Goal: Information Seeking & Learning: Check status

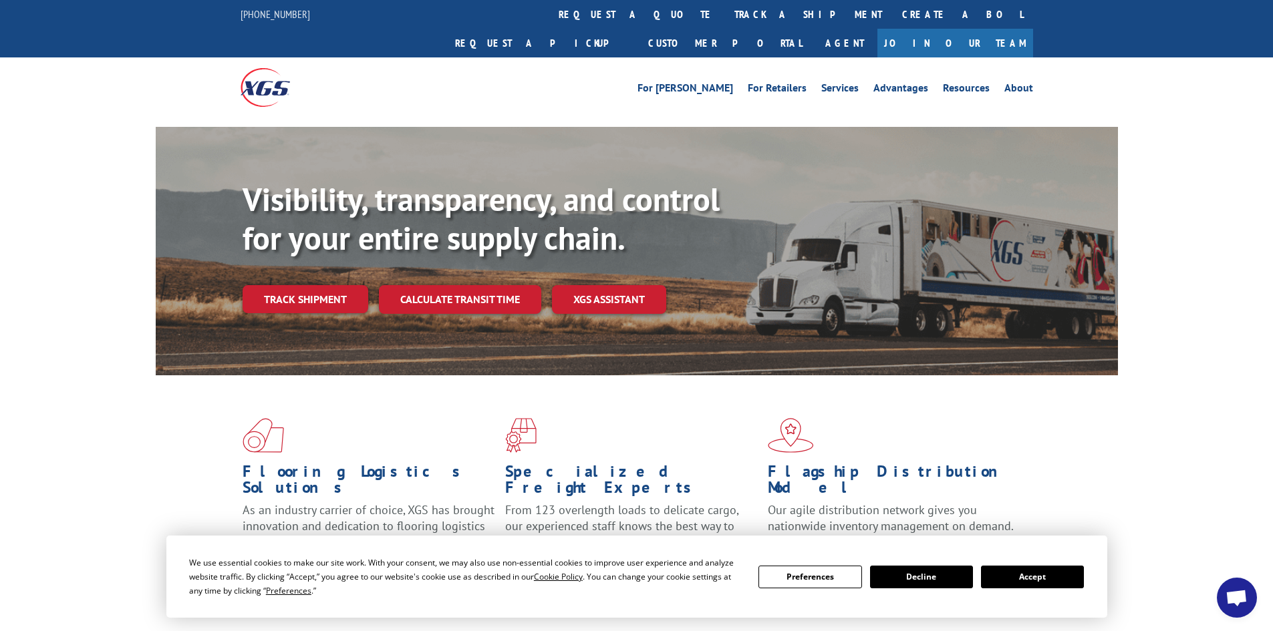
click at [304, 285] on link "Track shipment" at bounding box center [306, 299] width 126 height 28
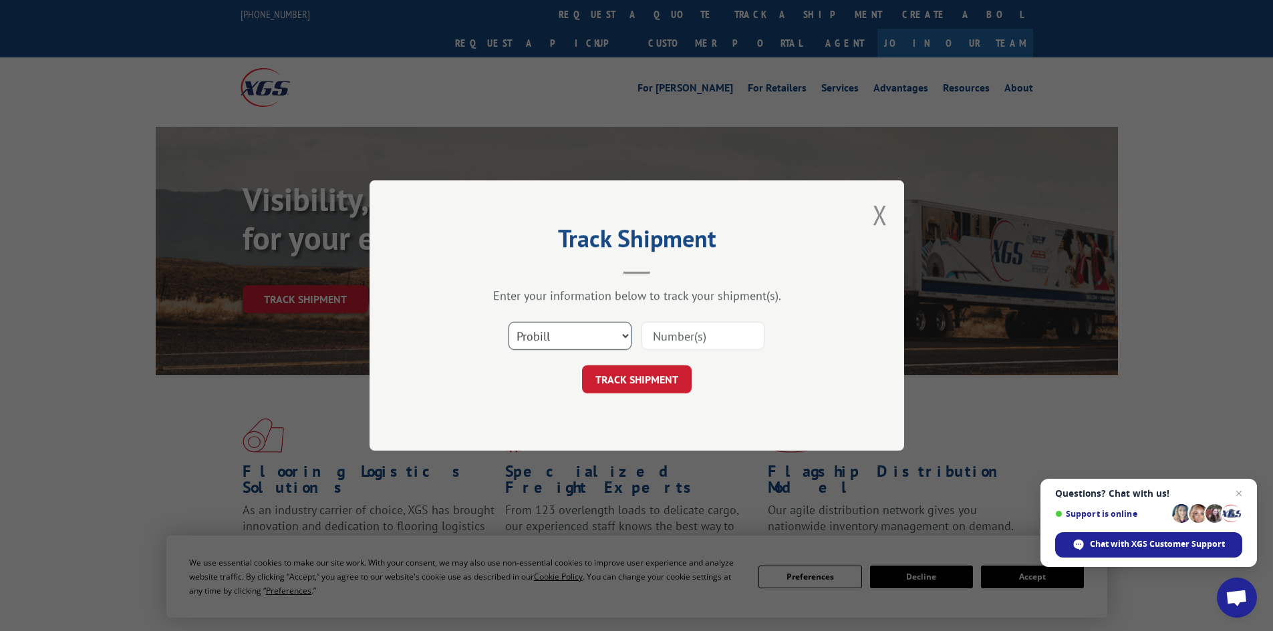
click at [583, 336] on select "Select category... Probill BOL PO" at bounding box center [569, 336] width 123 height 28
select select "po"
click at [508, 322] on select "Select category... Probill BOL PO" at bounding box center [569, 336] width 123 height 28
click at [660, 337] on input at bounding box center [702, 336] width 123 height 28
type input "98512104"
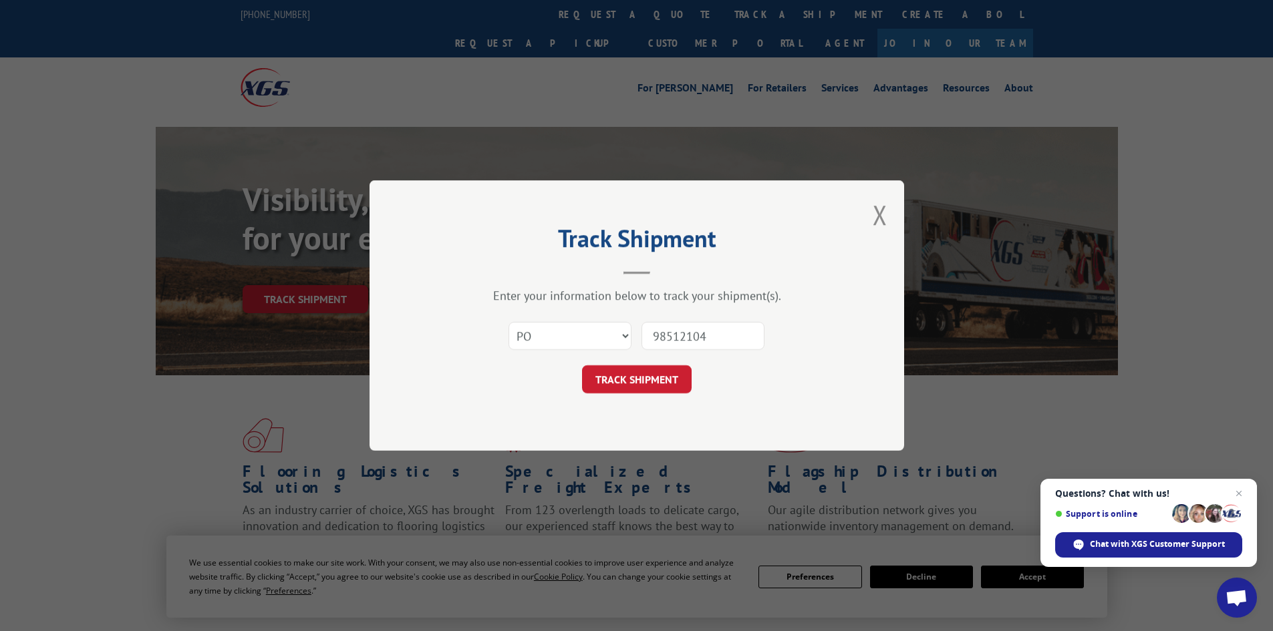
click at [582, 365] on button "TRACK SHIPMENT" at bounding box center [637, 379] width 110 height 28
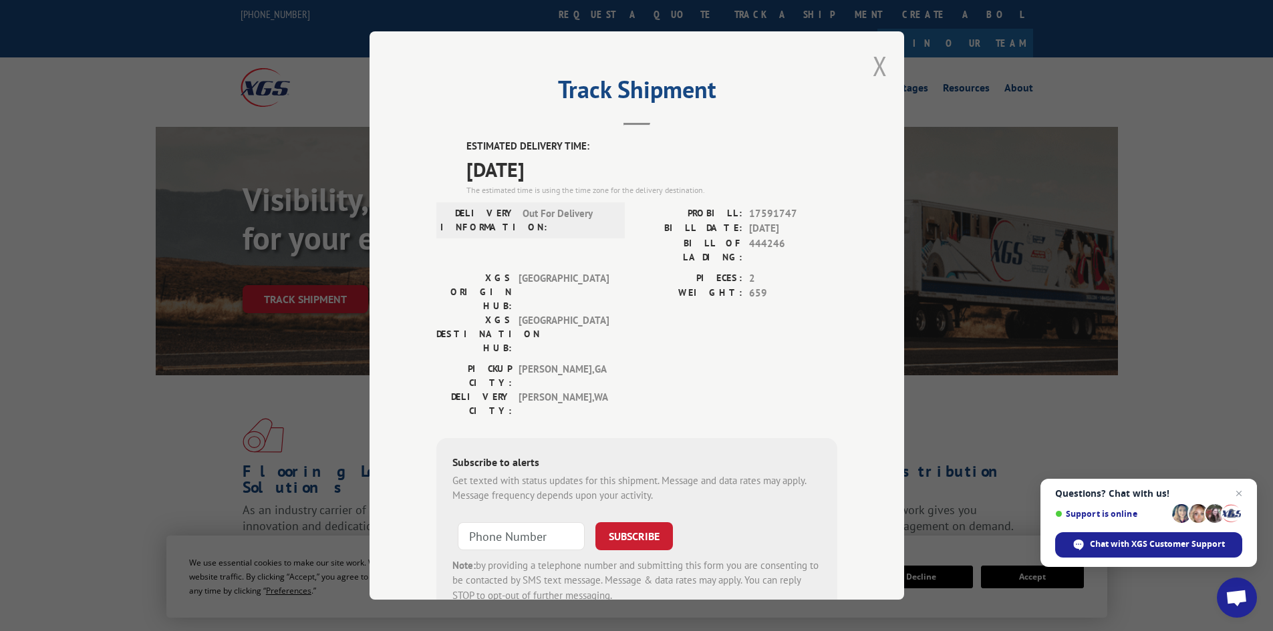
click at [875, 61] on button "Close modal" at bounding box center [880, 65] width 15 height 35
